Goal: Navigation & Orientation: Go to known website

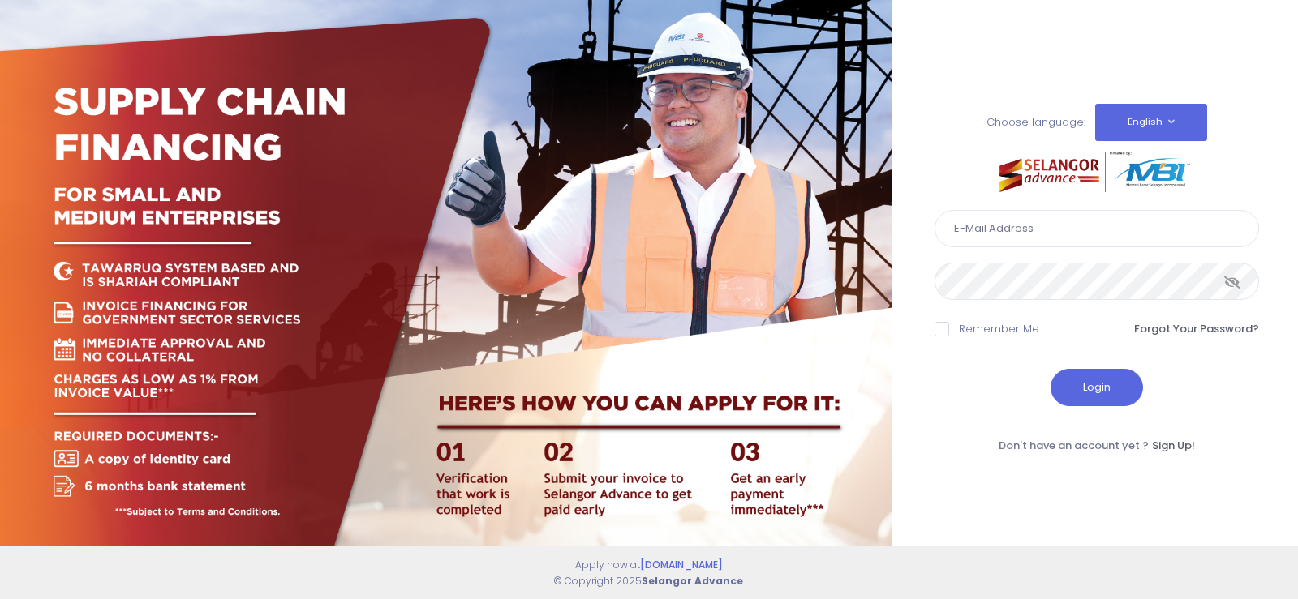
type input "[EMAIL_ADDRESS][DOMAIN_NAME]"
click at [1099, 391] on button "Login" at bounding box center [1096, 387] width 92 height 37
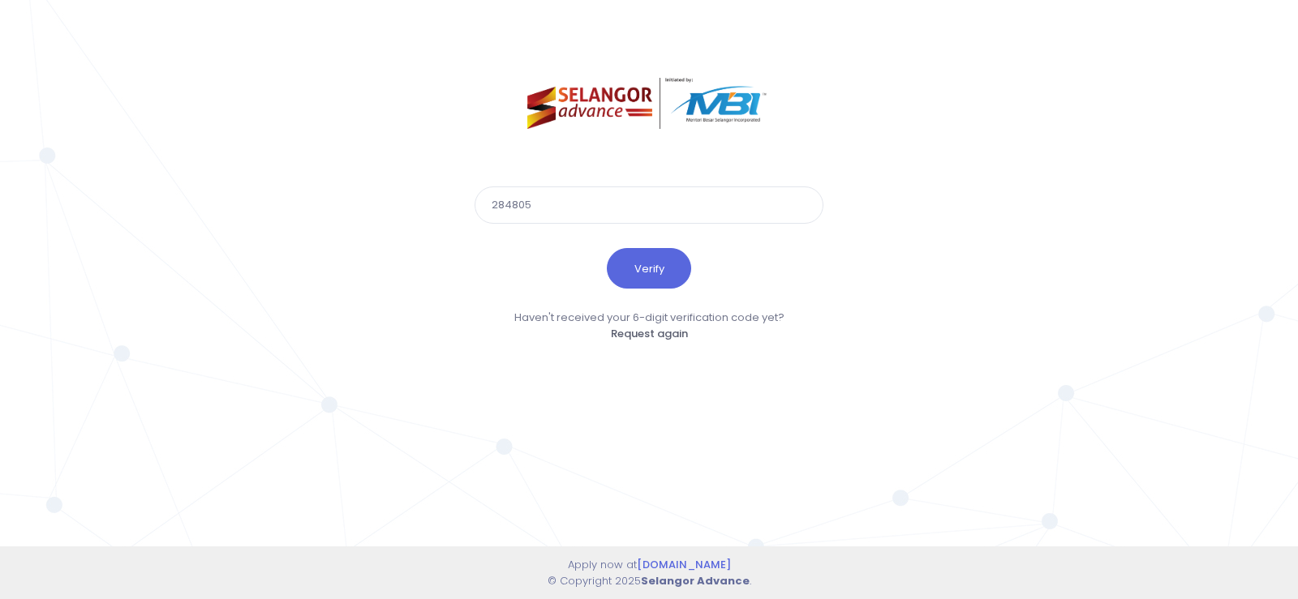
type input "284805"
click at [607, 248] on button "Verify" at bounding box center [649, 268] width 84 height 41
